Goal: Information Seeking & Learning: Learn about a topic

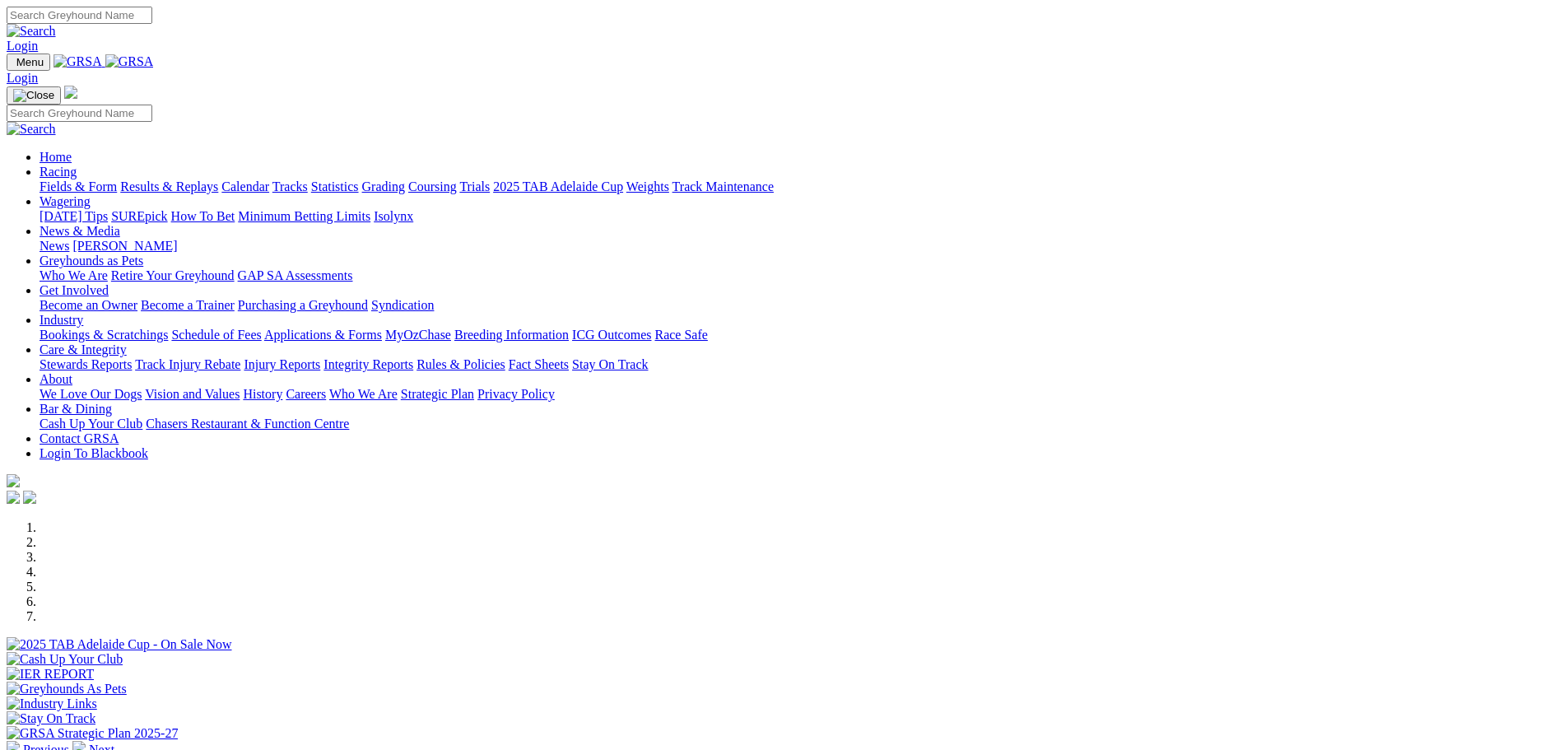
scroll to position [329, 0]
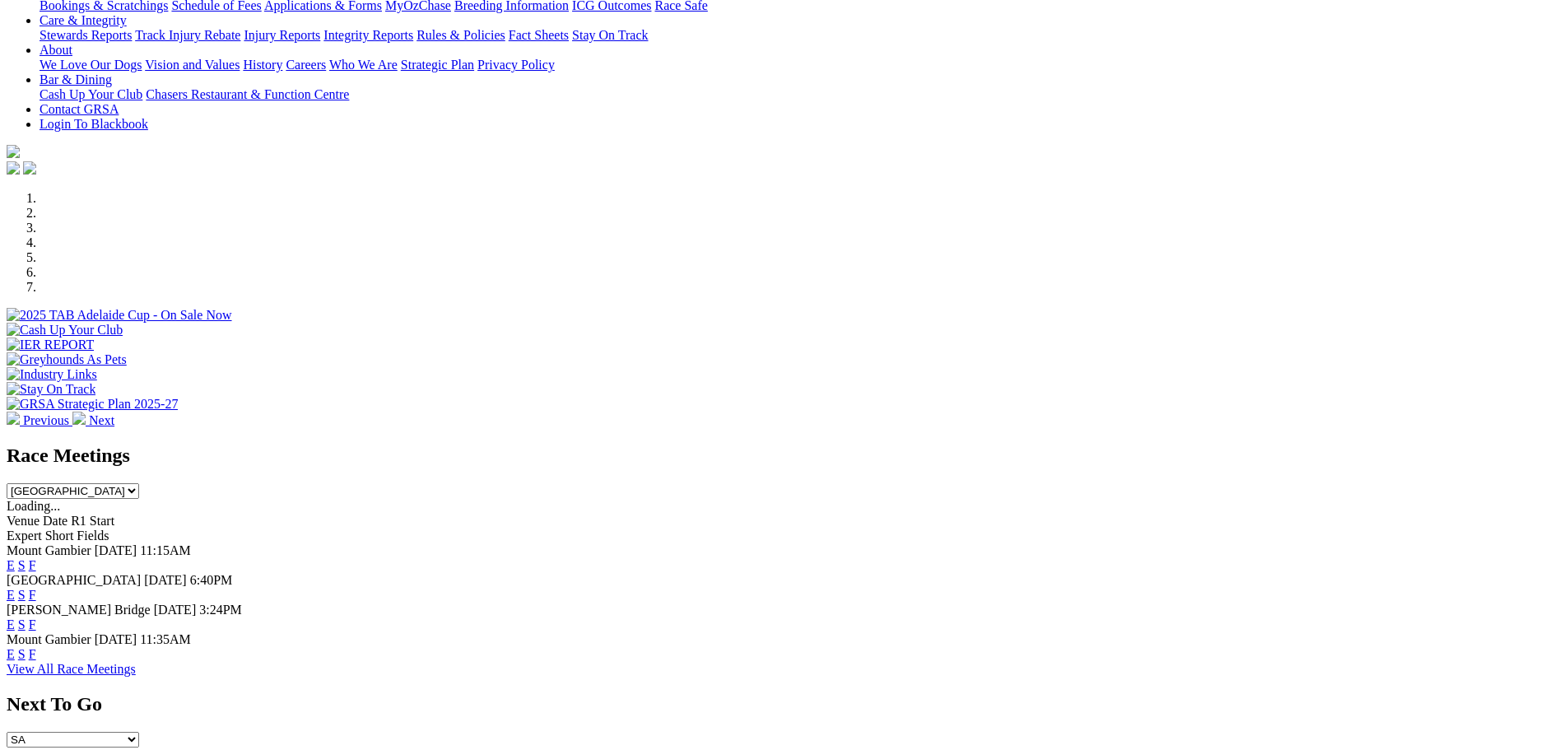
click at [37, 617] on link "F" at bounding box center [33, 624] width 8 height 14
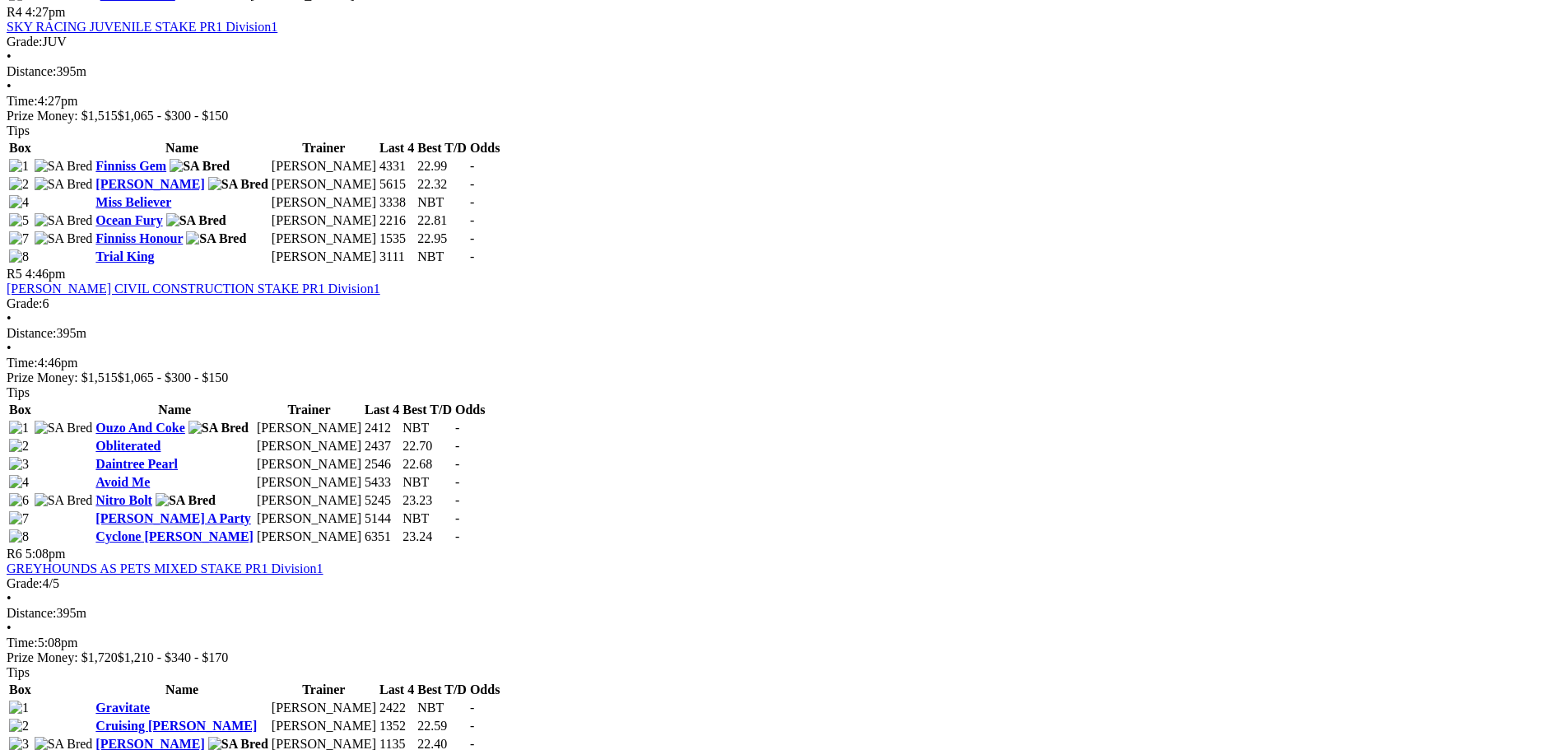
scroll to position [1730, 0]
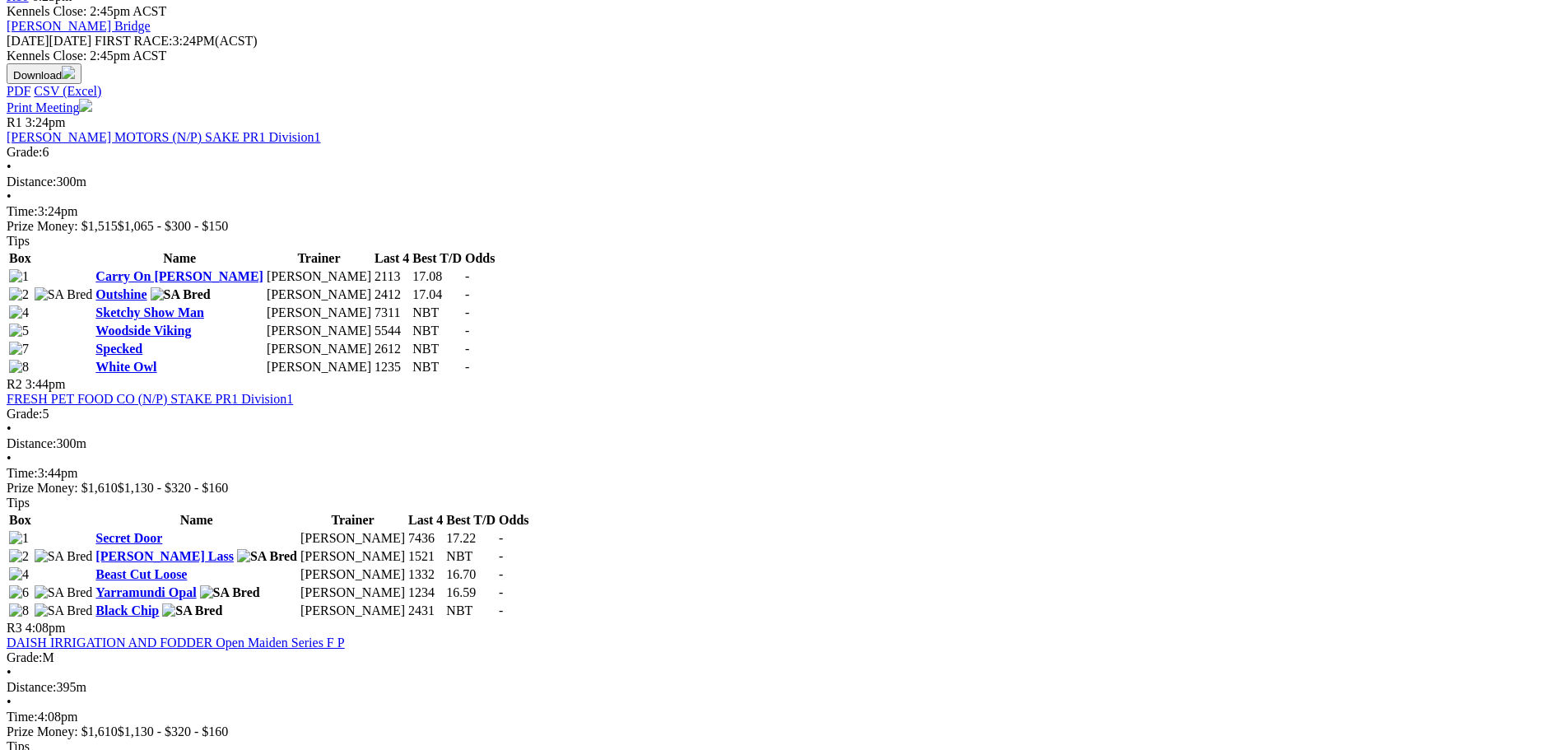
scroll to position [659, 0]
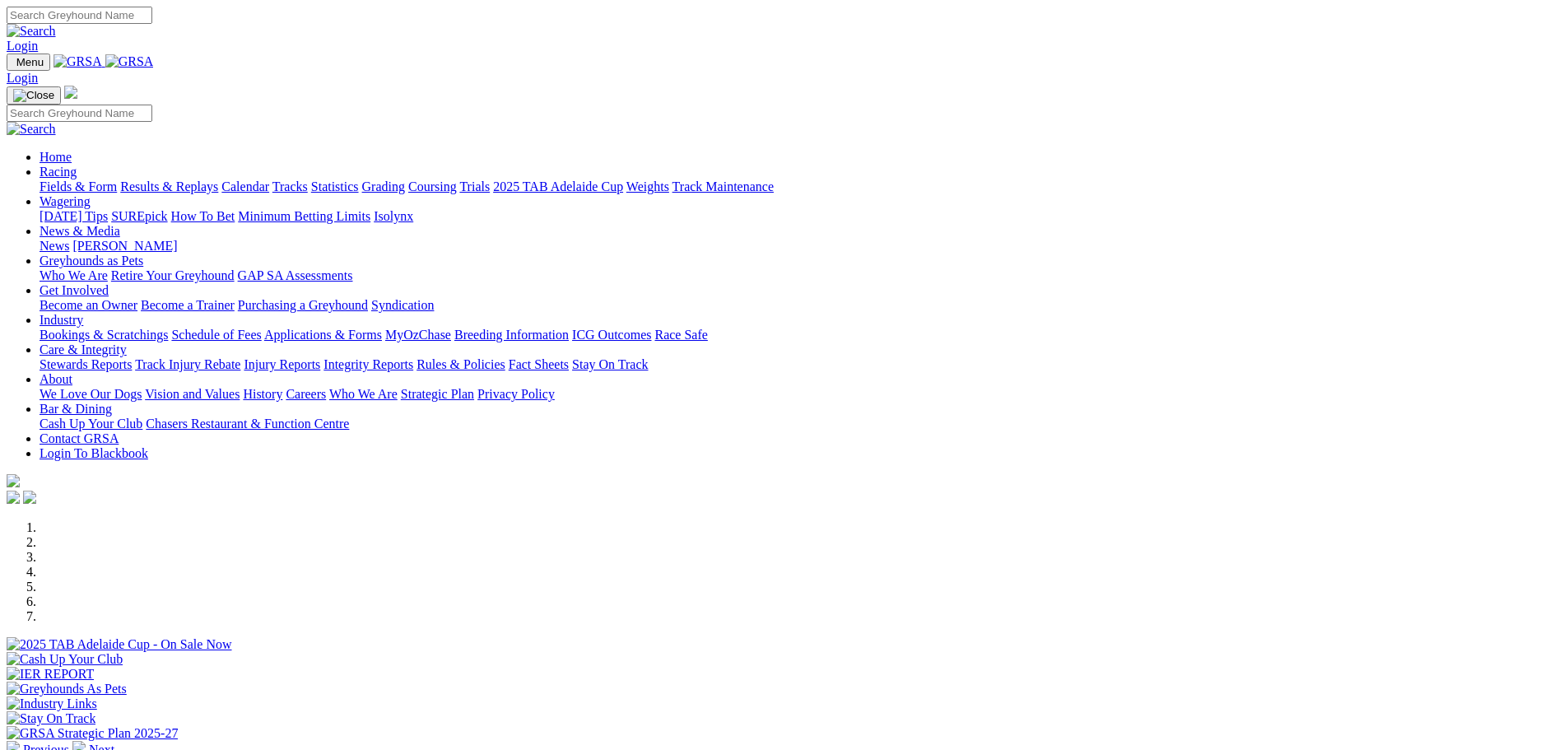
scroll to position [329, 0]
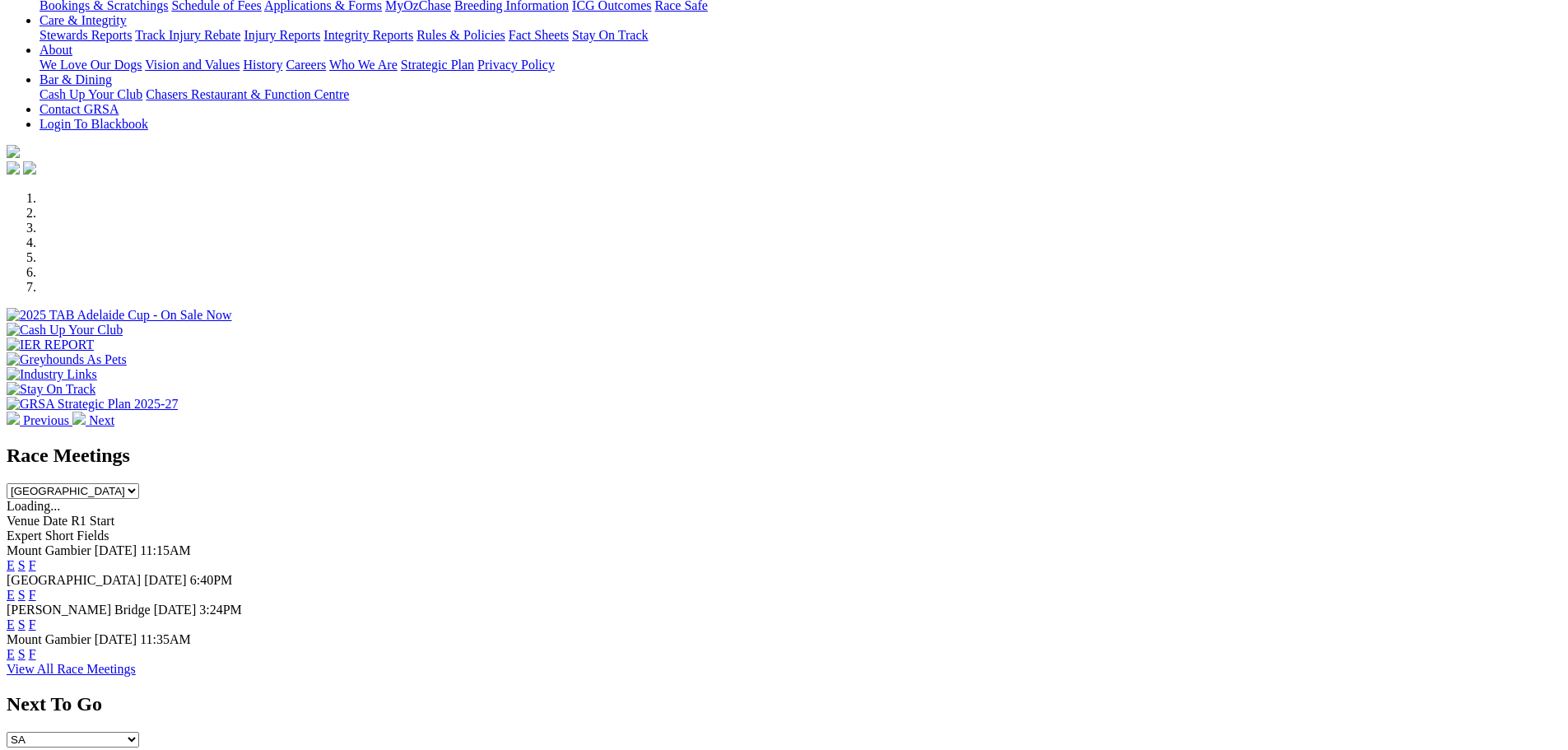
click at [37, 588] on link "F" at bounding box center [33, 595] width 8 height 14
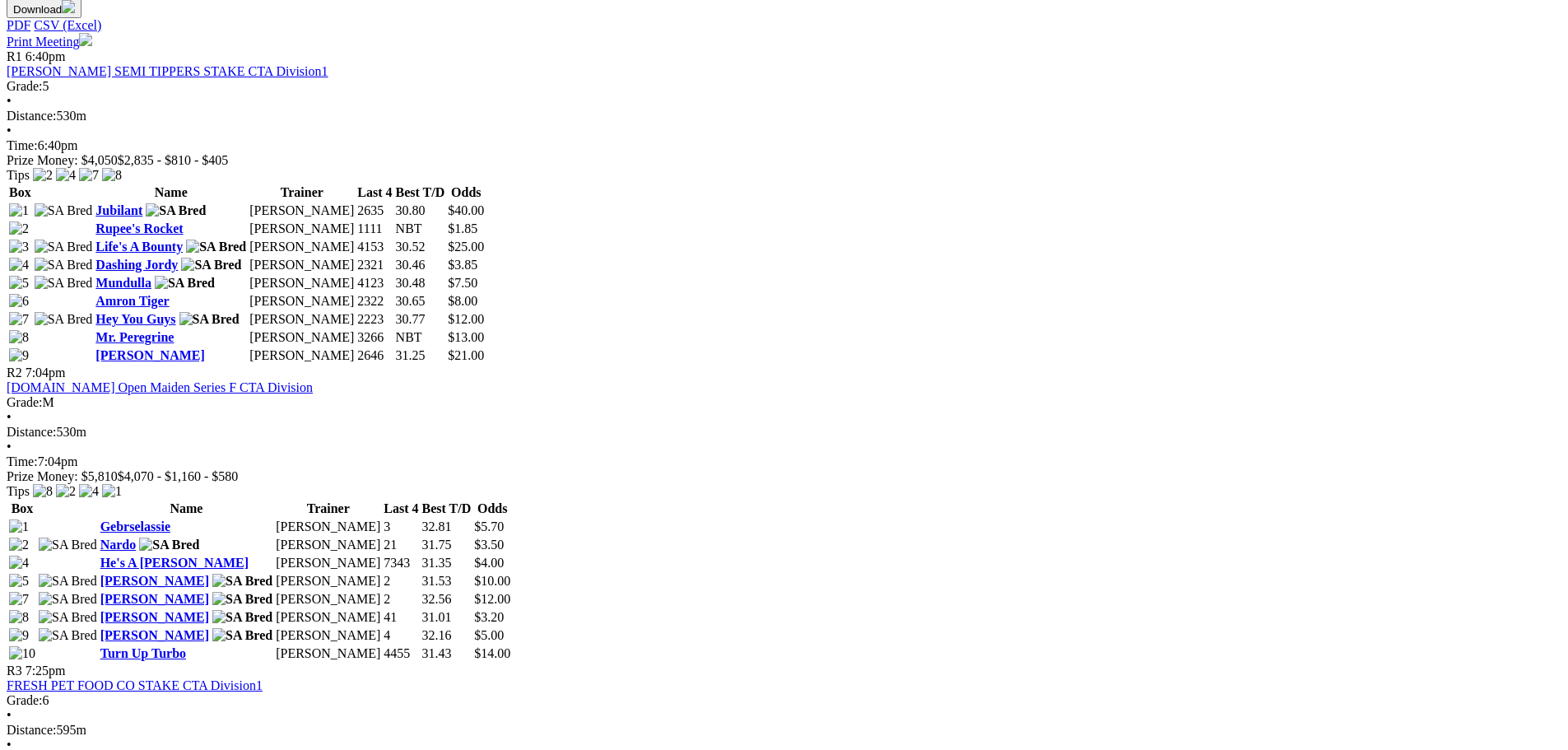
scroll to position [823, 0]
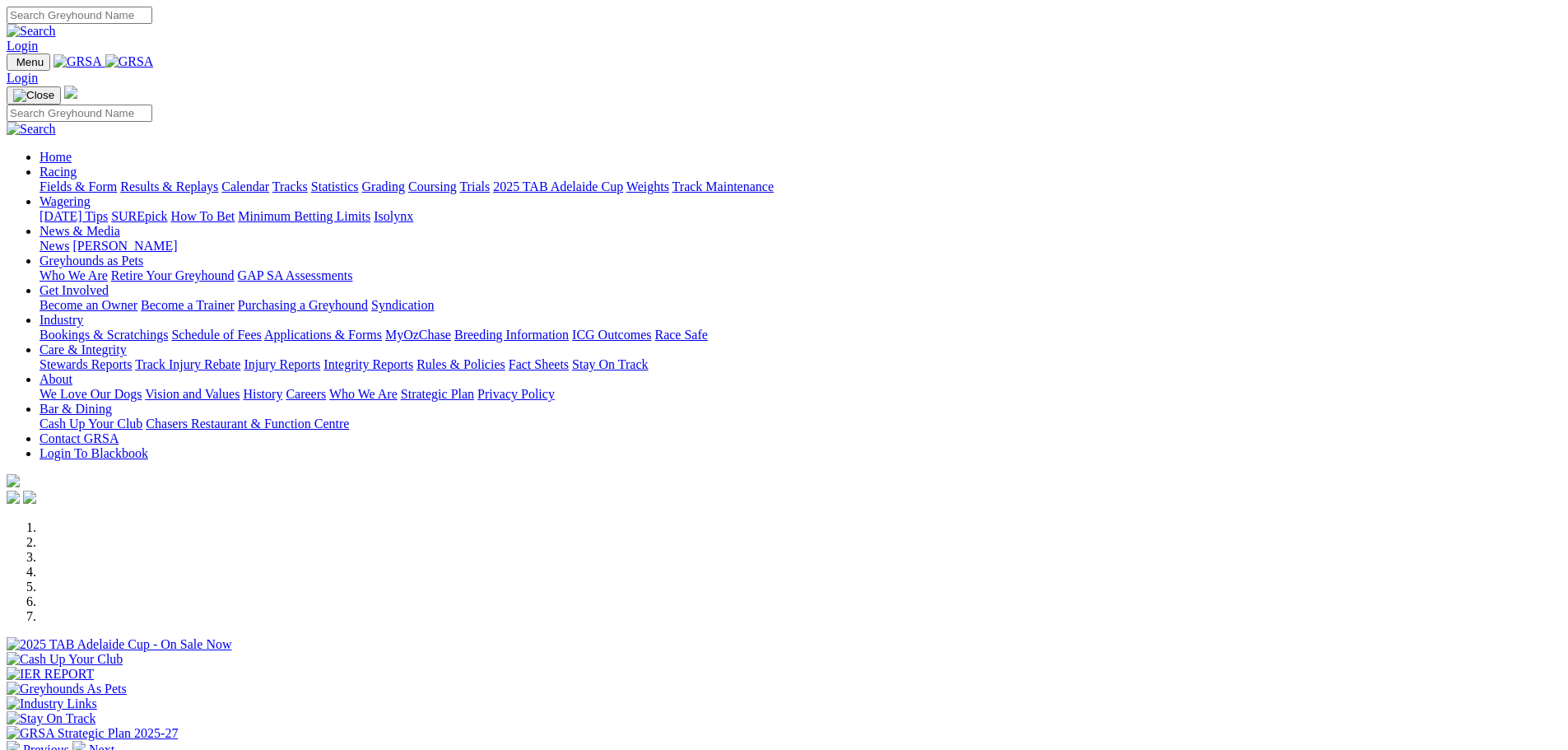
scroll to position [329, 0]
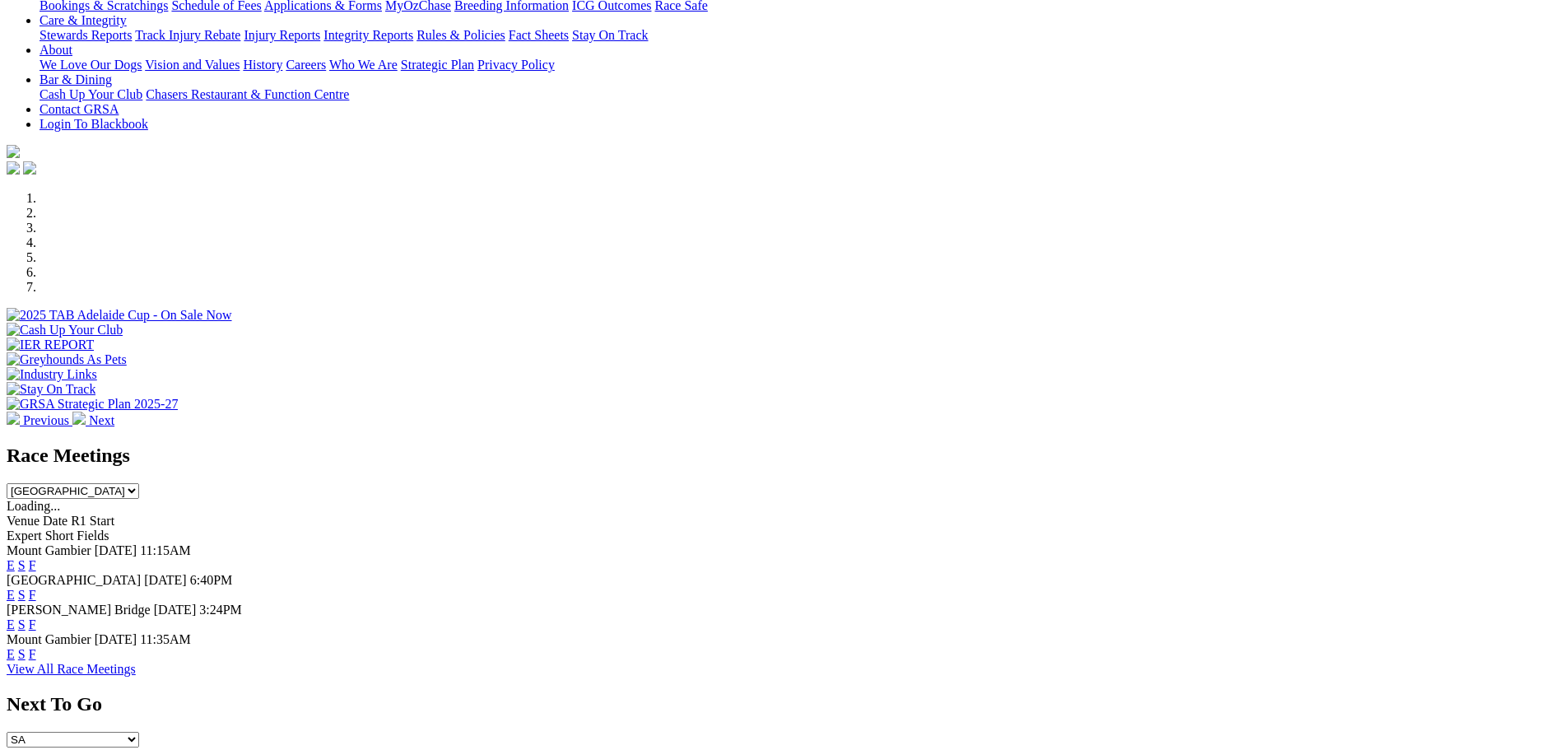
click at [37, 647] on link "F" at bounding box center [33, 654] width 8 height 14
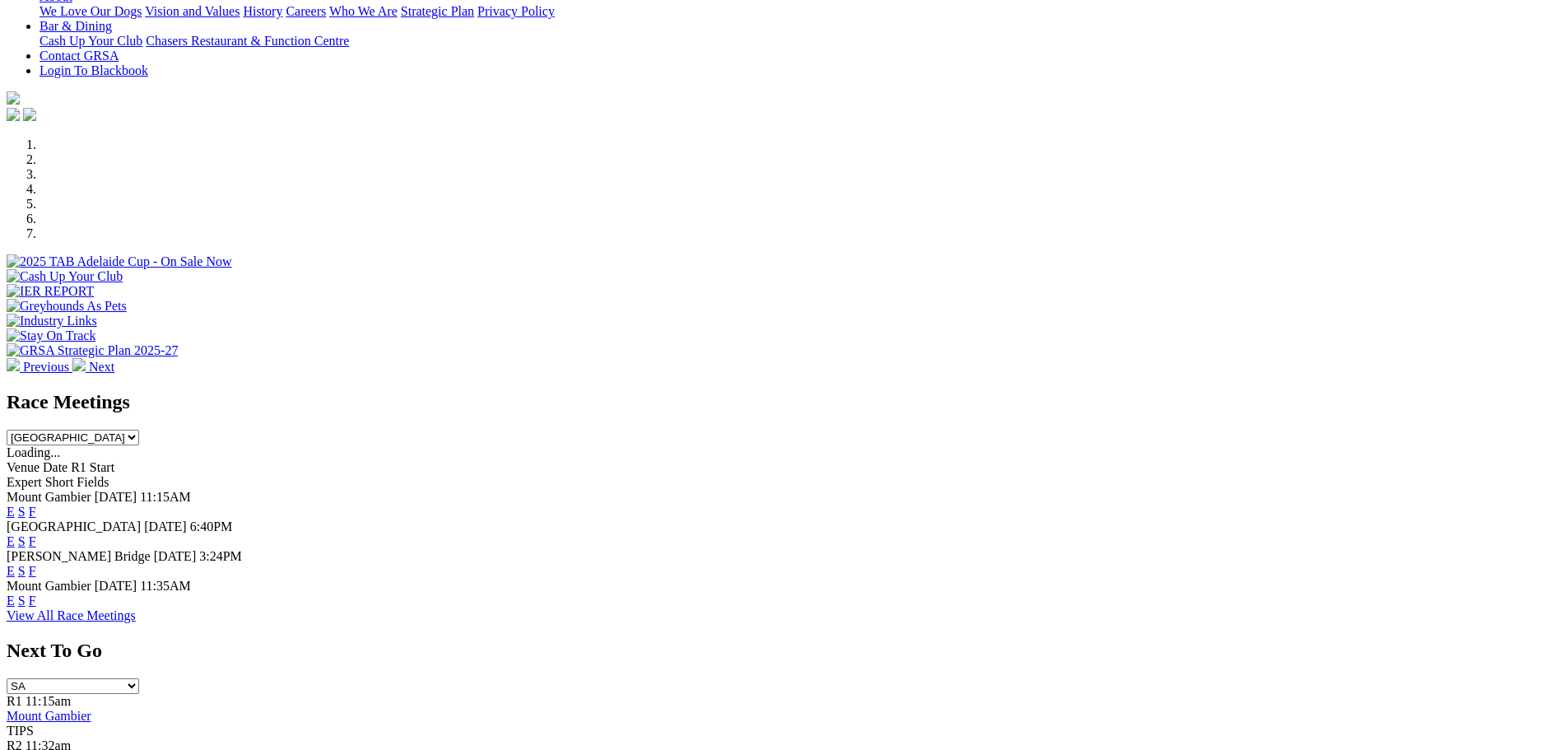
scroll to position [412, 0]
